Goal: Task Accomplishment & Management: Use online tool/utility

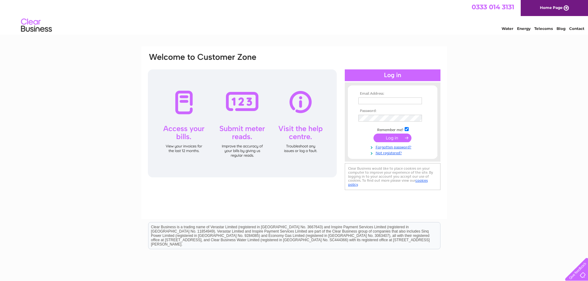
type input "Dotcottonlaundryservices@gmail.com"
click at [387, 138] on input "submit" at bounding box center [393, 138] width 38 height 9
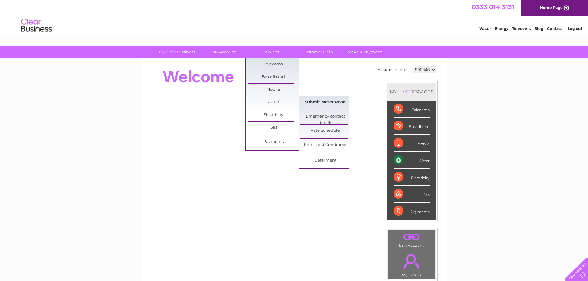
click at [318, 105] on link "Submit Meter Read" at bounding box center [325, 102] width 51 height 12
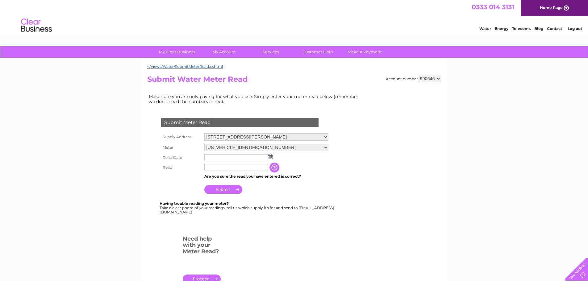
click at [246, 158] on input "text" at bounding box center [236, 157] width 64 height 7
click at [271, 158] on img at bounding box center [271, 157] width 5 height 5
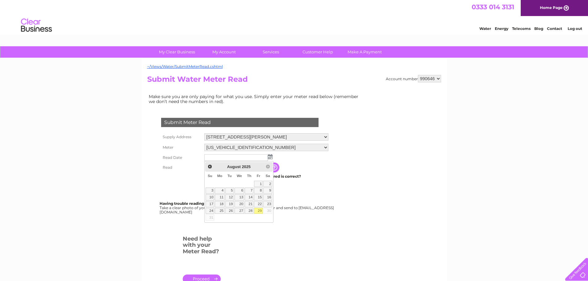
click at [258, 210] on link "29" at bounding box center [258, 211] width 9 height 6
type input "[DATE]"
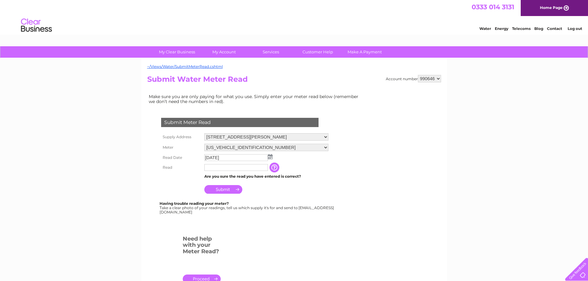
click at [215, 170] on input "text" at bounding box center [236, 167] width 64 height 7
type input "5115"
click at [221, 191] on input "Submit" at bounding box center [223, 190] width 38 height 9
